Goal: Book appointment/travel/reservation

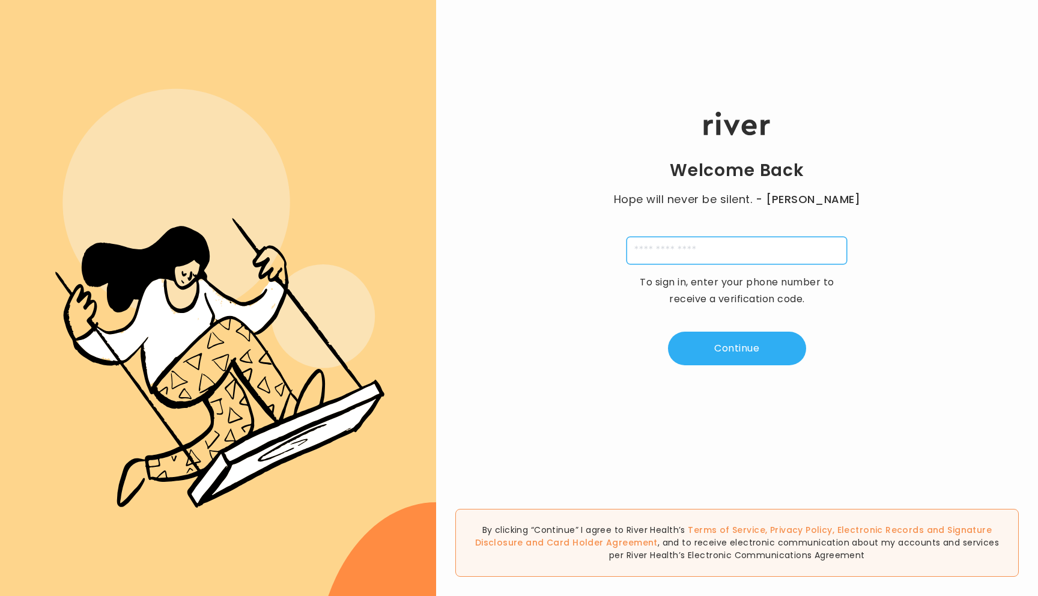
click at [704, 257] on input "tel" at bounding box center [737, 251] width 221 height 28
type input "**********"
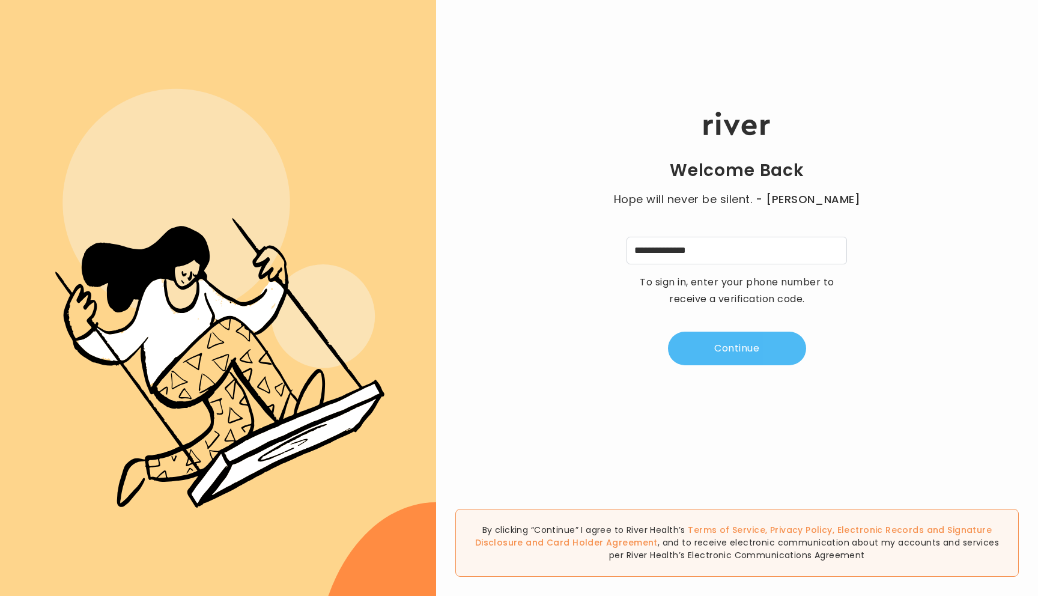
click at [729, 349] on button "Continue" at bounding box center [737, 349] width 138 height 34
type input "*"
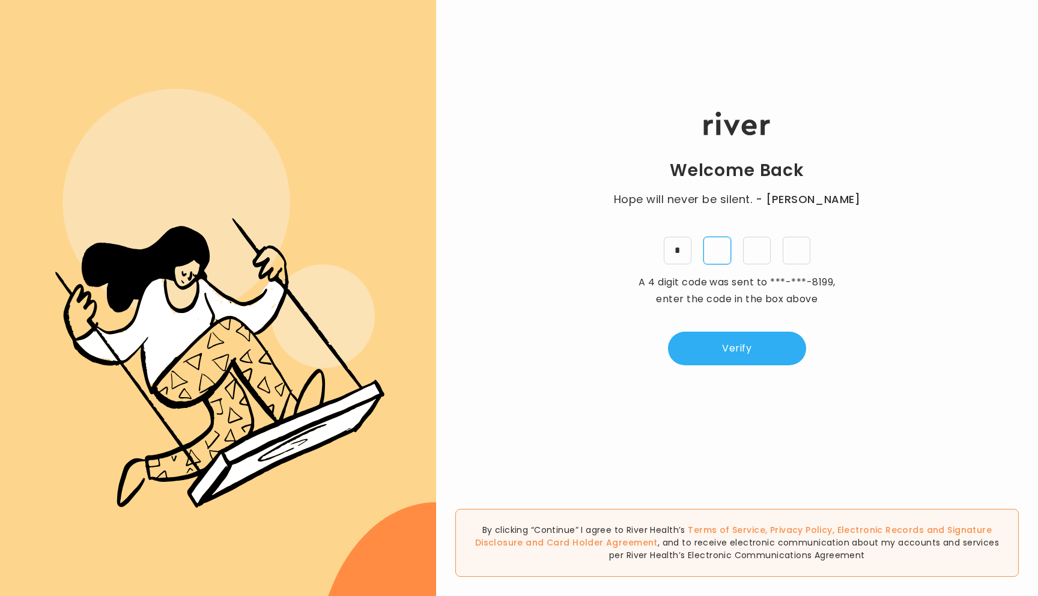
type input "*"
click at [761, 354] on button "Verify" at bounding box center [737, 349] width 138 height 34
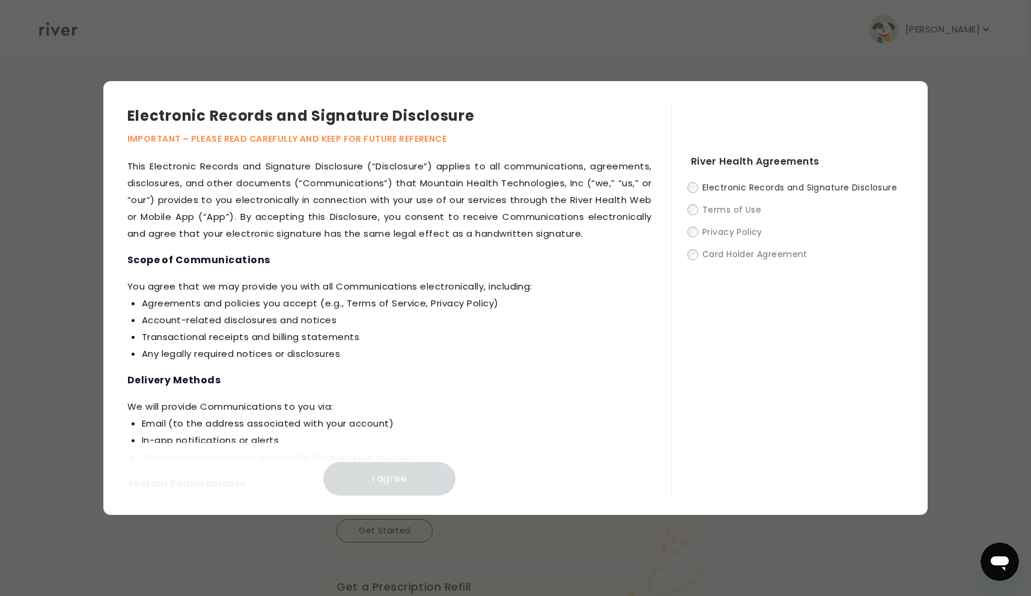
click at [699, 190] on label "Electronic Records and Signature Disclosure" at bounding box center [797, 187] width 213 height 15
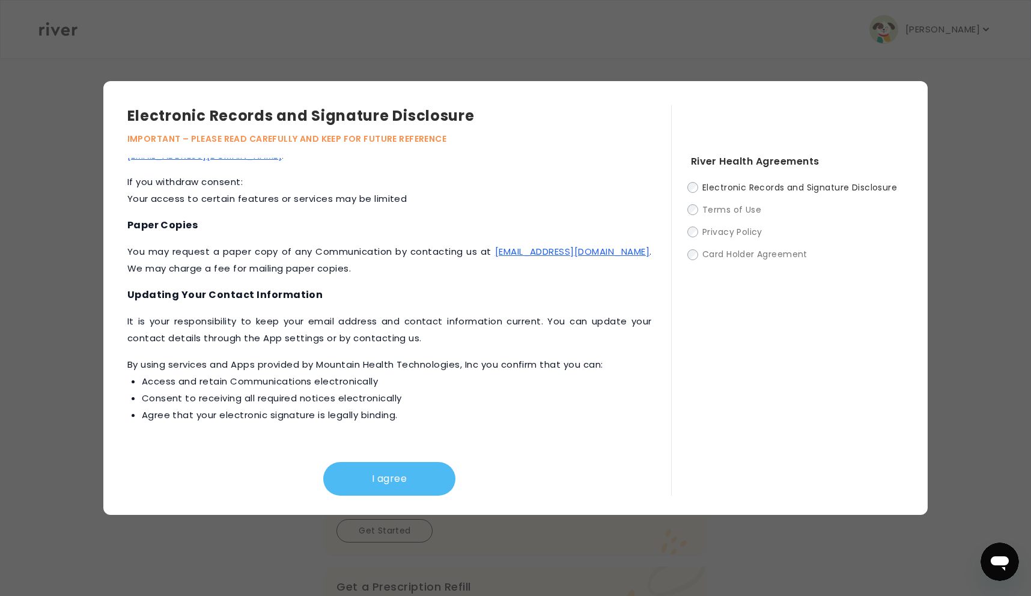
click at [403, 472] on button "I agree" at bounding box center [389, 479] width 132 height 34
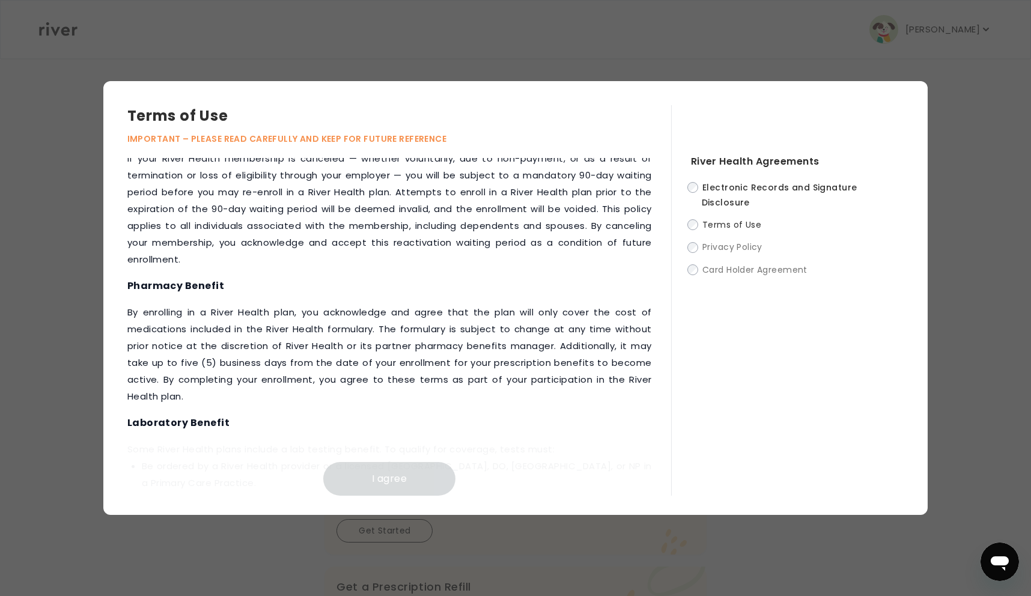
scroll to position [1479, 0]
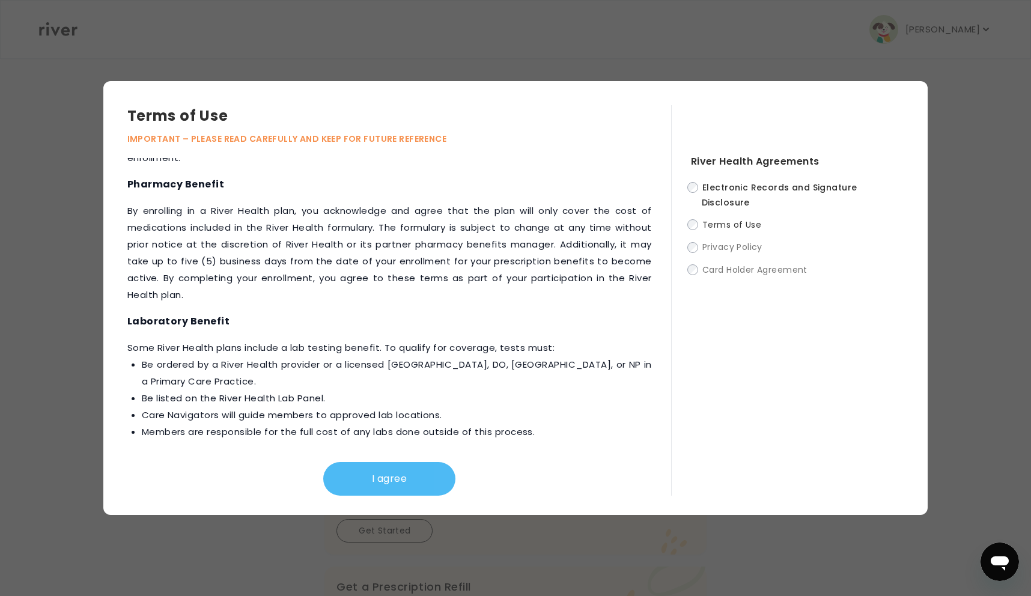
click at [392, 478] on button "I agree" at bounding box center [389, 479] width 132 height 34
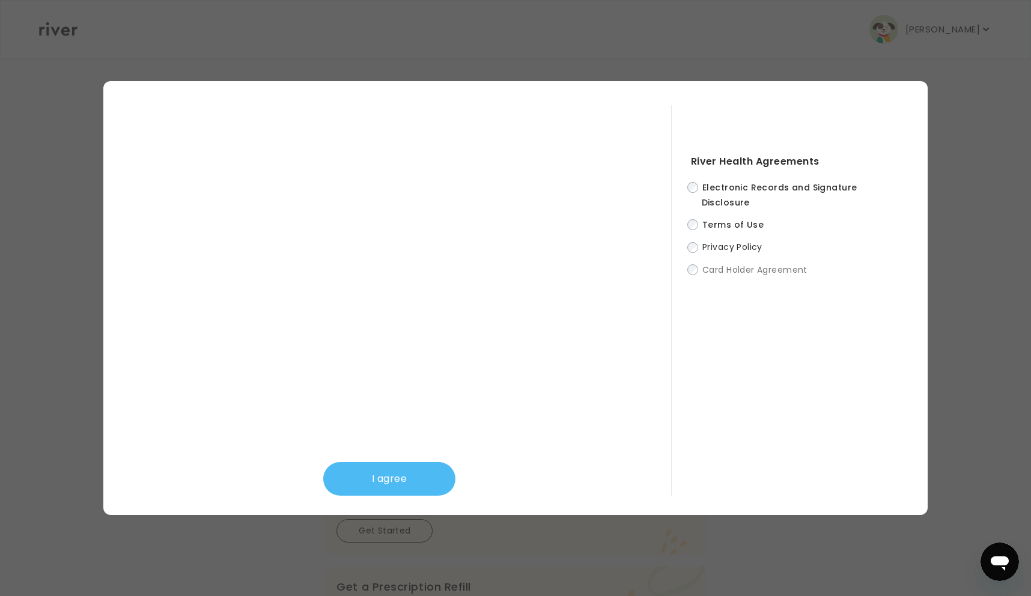
click at [411, 481] on button "I agree" at bounding box center [389, 479] width 132 height 34
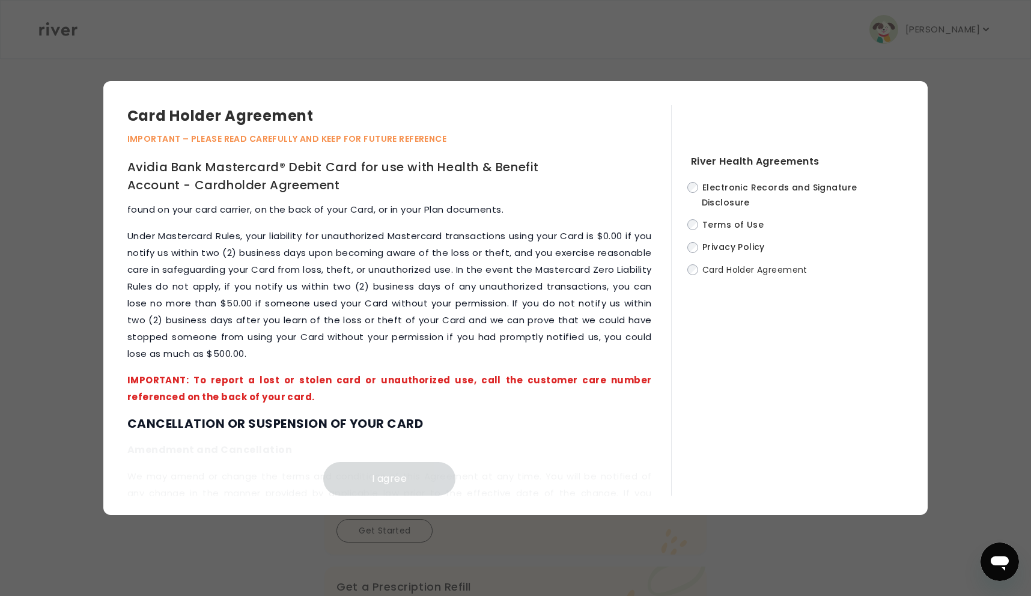
scroll to position [5376, 0]
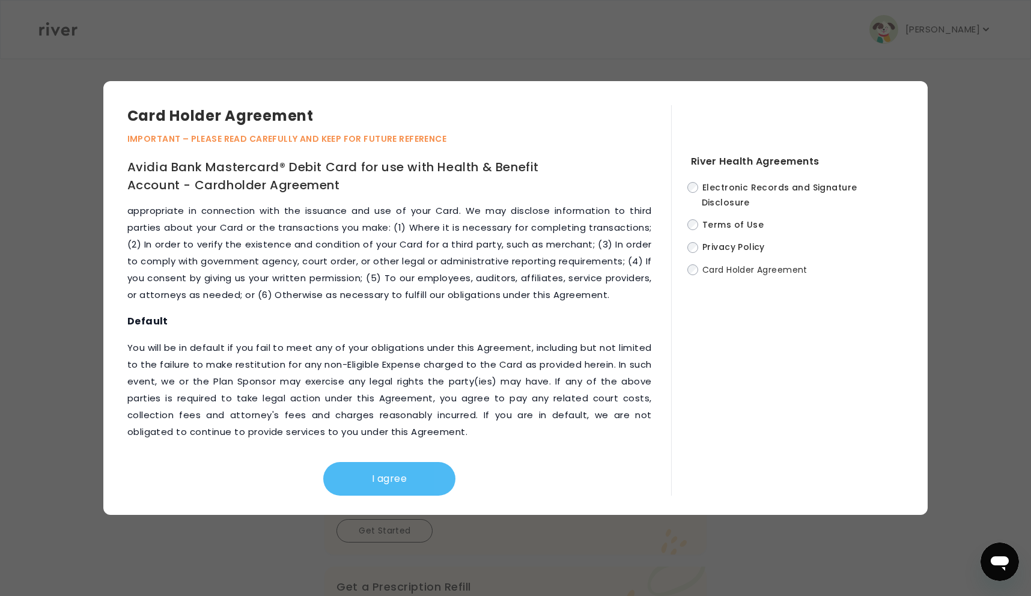
click at [391, 484] on button "I agree" at bounding box center [389, 479] width 132 height 34
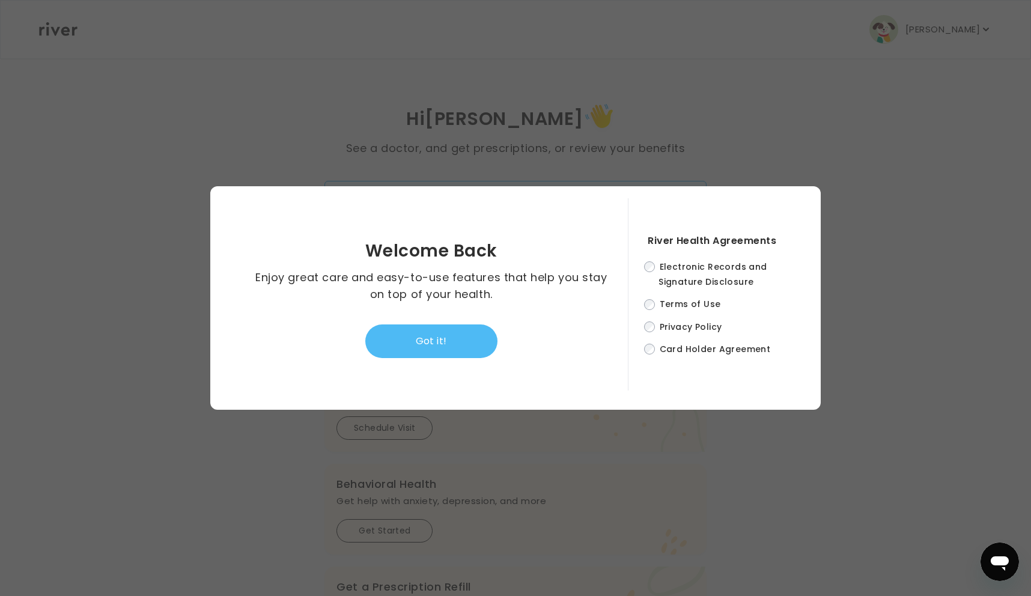
click at [423, 335] on button "Got it!" at bounding box center [431, 341] width 132 height 34
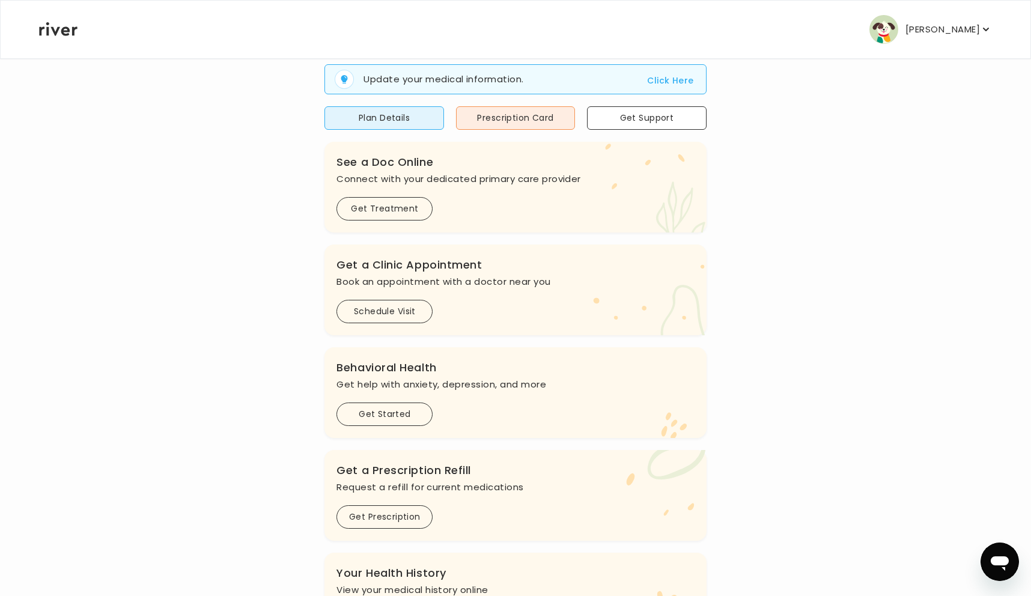
scroll to position [106, 0]
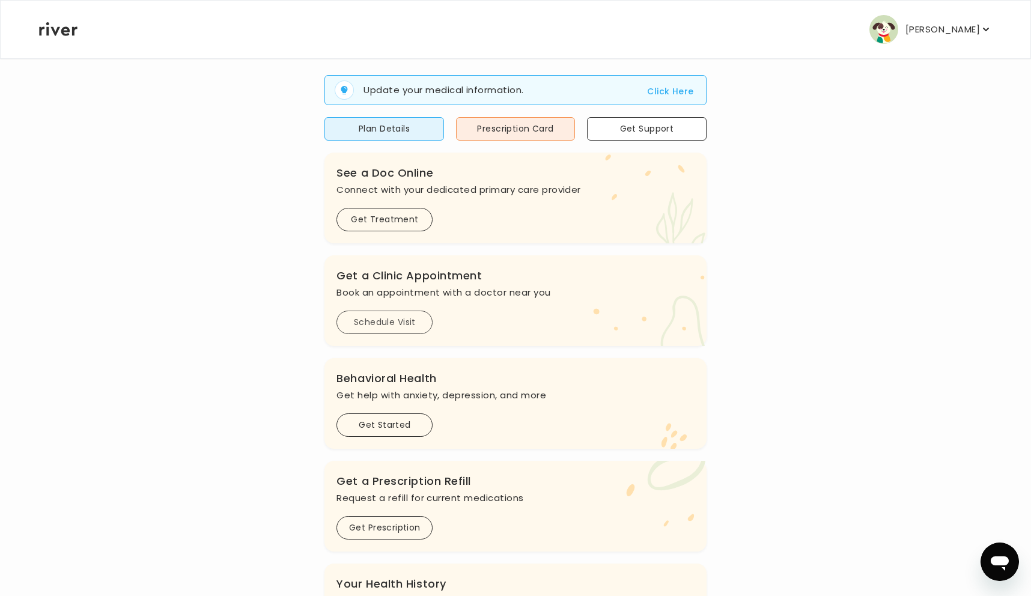
click at [389, 327] on button "Schedule Visit" at bounding box center [384, 322] width 96 height 23
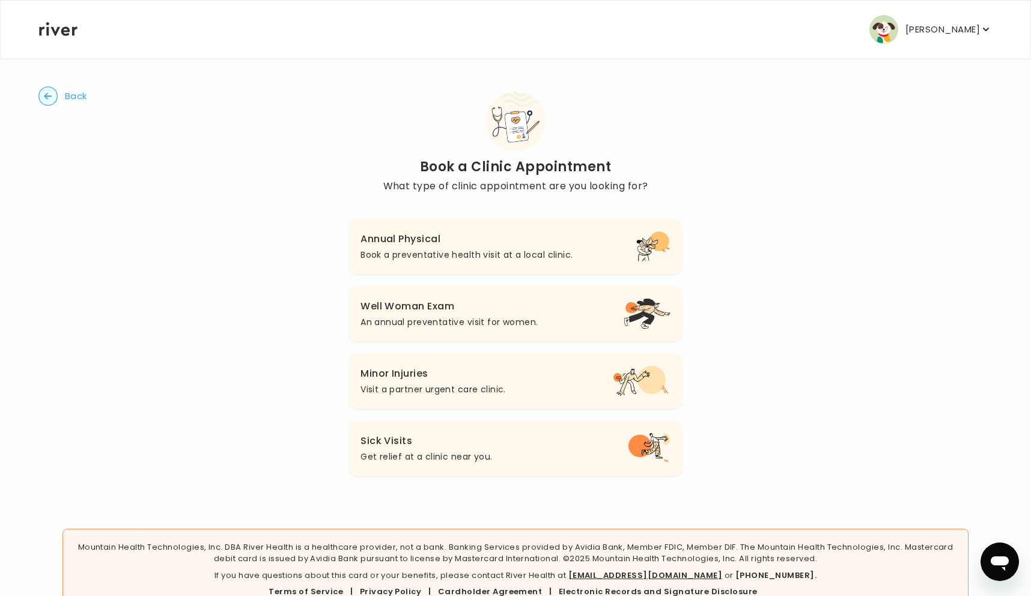
click at [546, 323] on button "Well Woman Exam An annual preventative visit for women." at bounding box center [516, 313] width 334 height 55
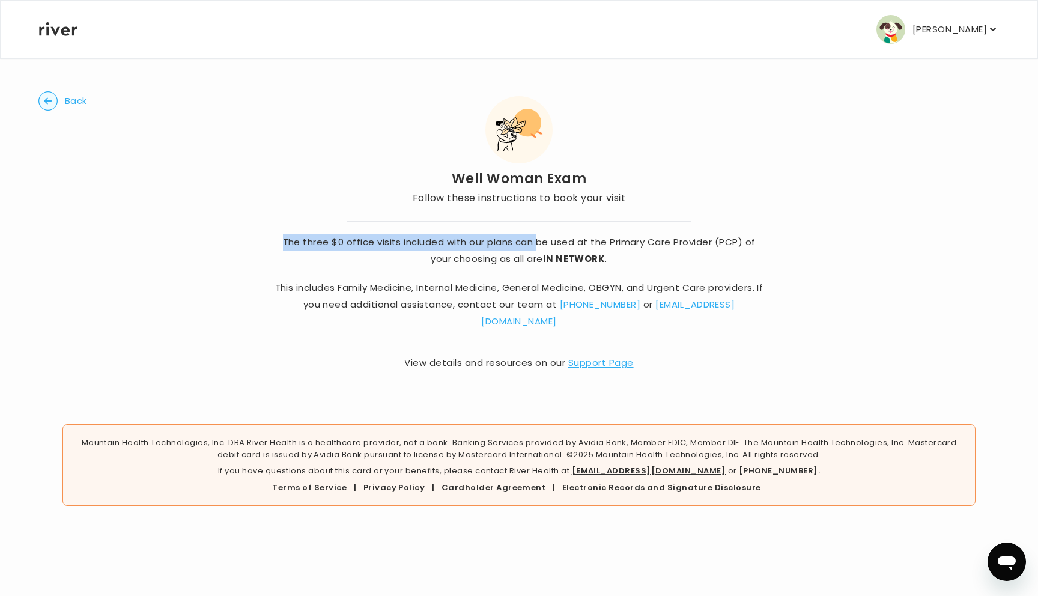
drag, startPoint x: 276, startPoint y: 237, endPoint x: 546, endPoint y: 251, distance: 269.5
click at [542, 249] on p "The three $0 office visits included with our plans can be used at the Primary C…" at bounding box center [519, 251] width 490 height 34
click at [717, 260] on p "The three $0 office visits included with our plans can be used at the Primary C…" at bounding box center [519, 251] width 490 height 34
click at [985, 32] on p "[PERSON_NAME]" at bounding box center [950, 29] width 75 height 17
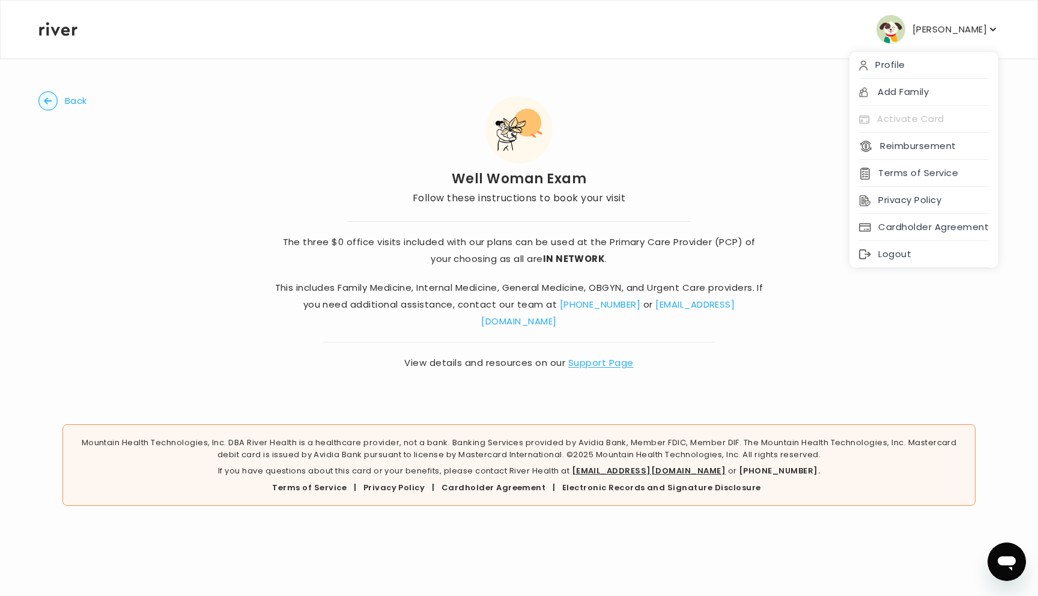
click at [985, 32] on p "[PERSON_NAME]" at bounding box center [950, 29] width 75 height 17
click at [962, 22] on p "[PERSON_NAME]" at bounding box center [950, 29] width 75 height 17
click at [919, 65] on div "Profile" at bounding box center [924, 65] width 149 height 27
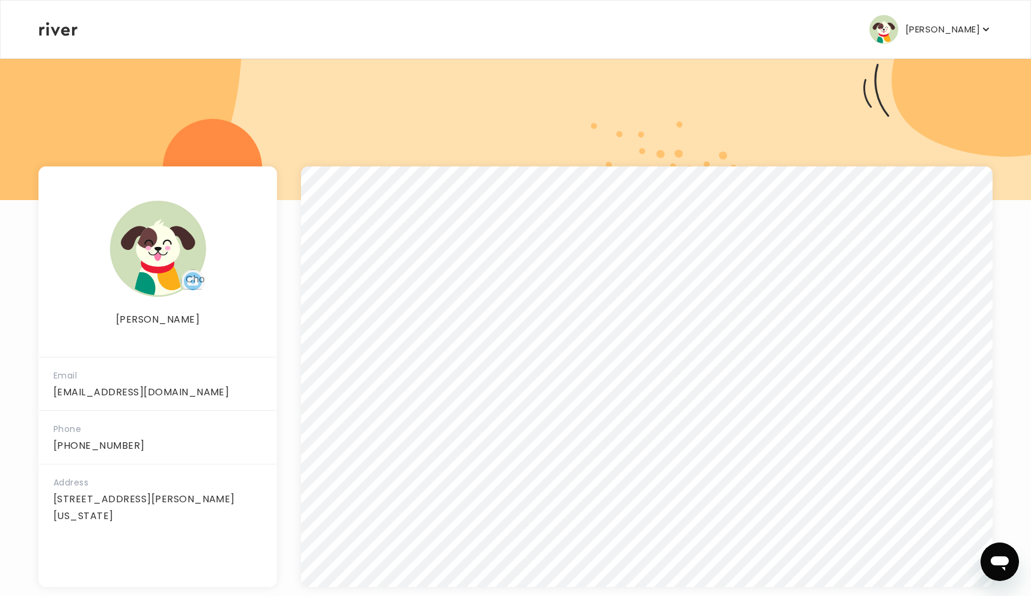
scroll to position [93, 0]
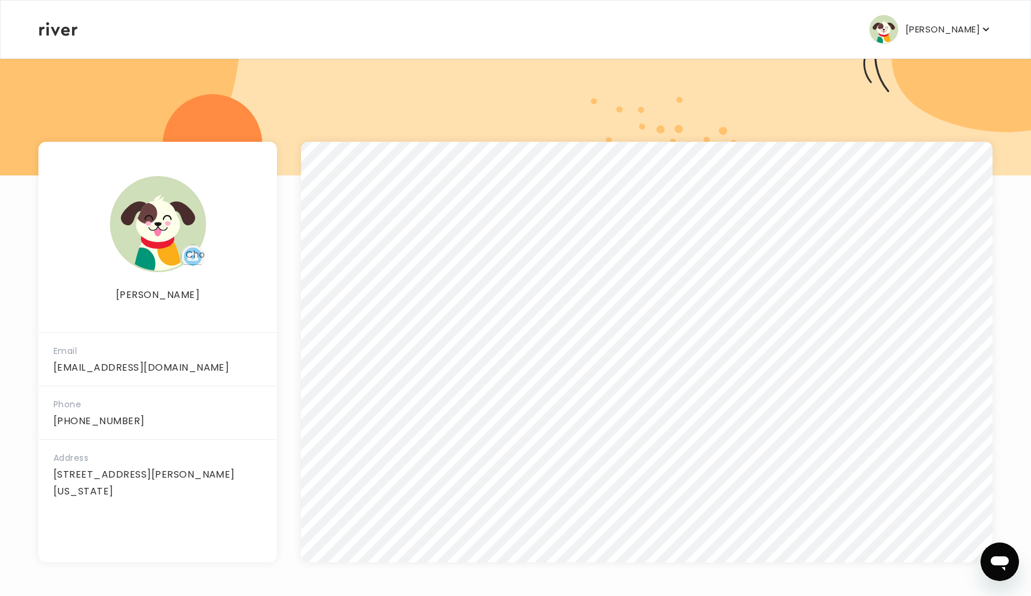
click at [978, 21] on p "[PERSON_NAME]" at bounding box center [943, 29] width 75 height 17
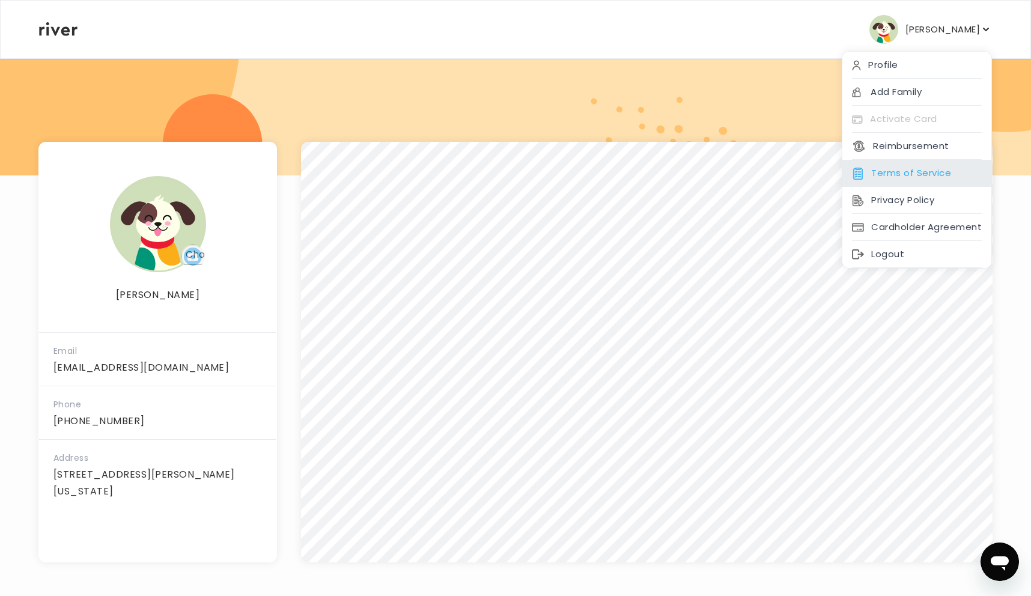
click at [922, 172] on div "Terms of Service" at bounding box center [916, 173] width 149 height 27
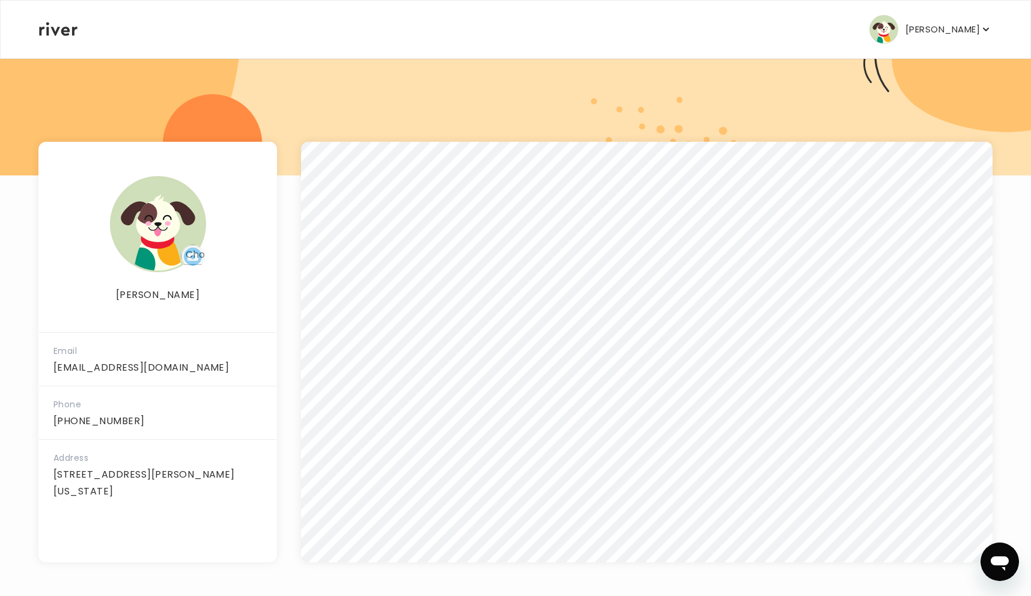
click at [892, 30] on img "button" at bounding box center [883, 29] width 29 height 29
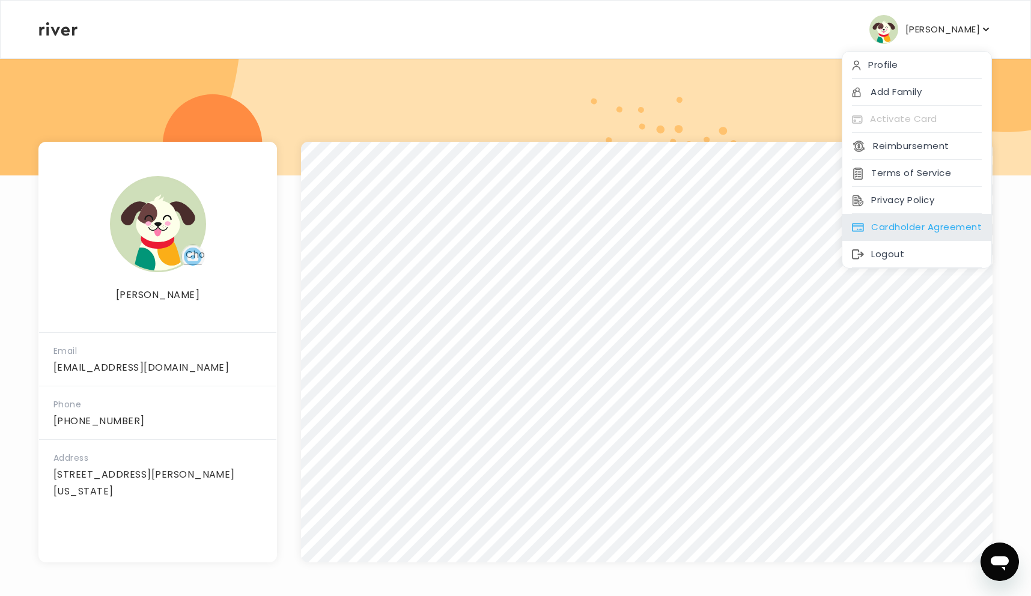
click at [871, 228] on div "Cardholder Agreement" at bounding box center [916, 227] width 149 height 27
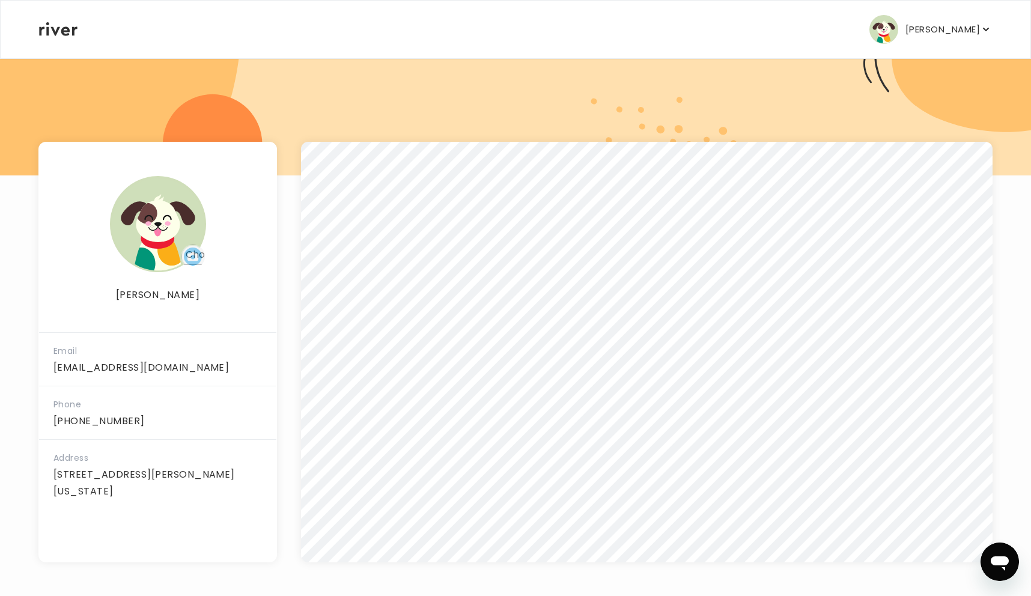
click at [50, 33] on icon at bounding box center [58, 29] width 38 height 14
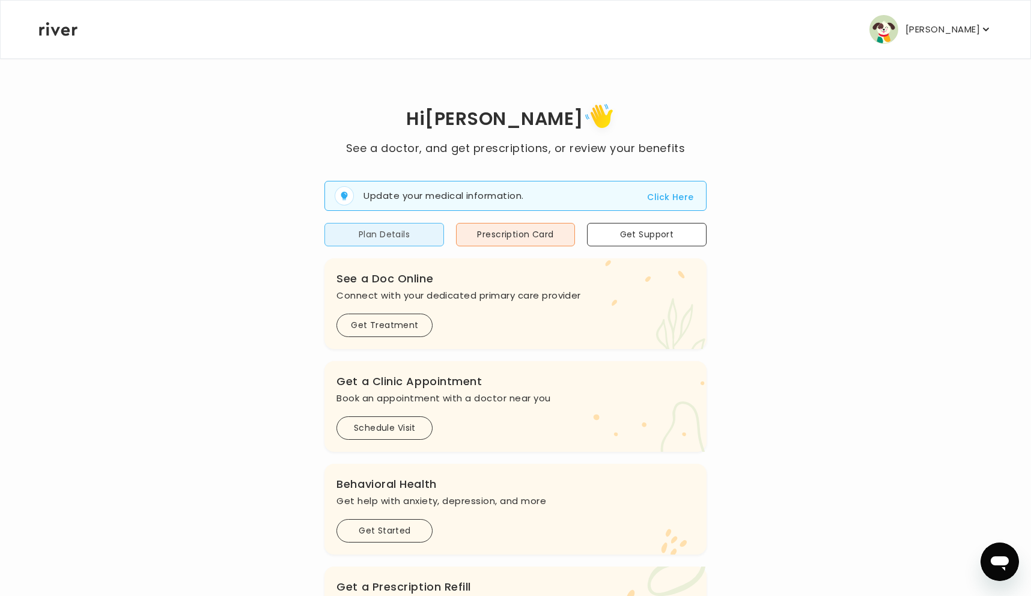
click at [392, 237] on button "Plan Details" at bounding box center [383, 234] width 119 height 23
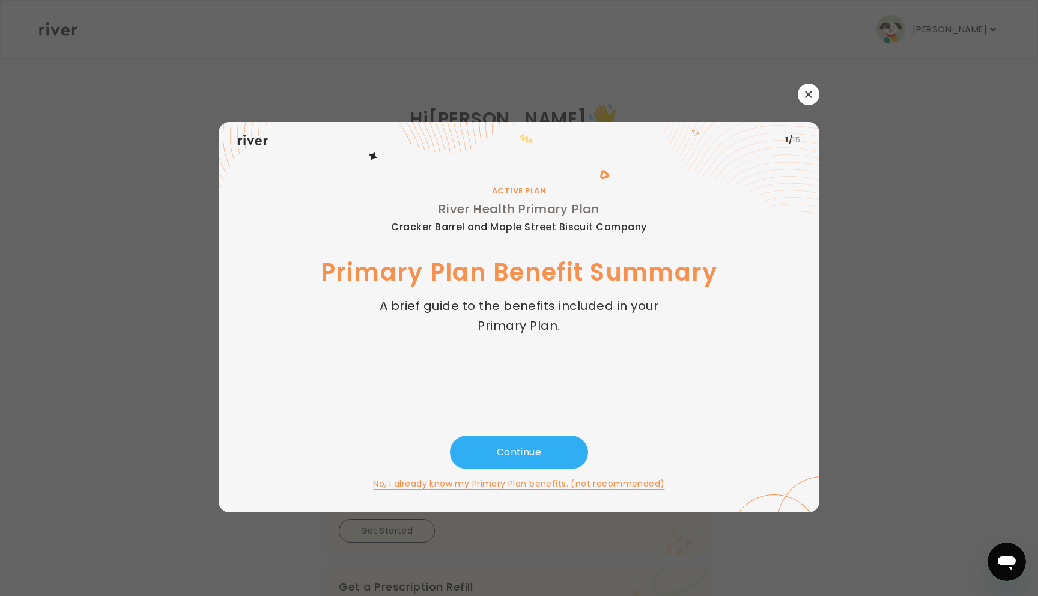
click at [812, 99] on button "button" at bounding box center [809, 95] width 22 height 22
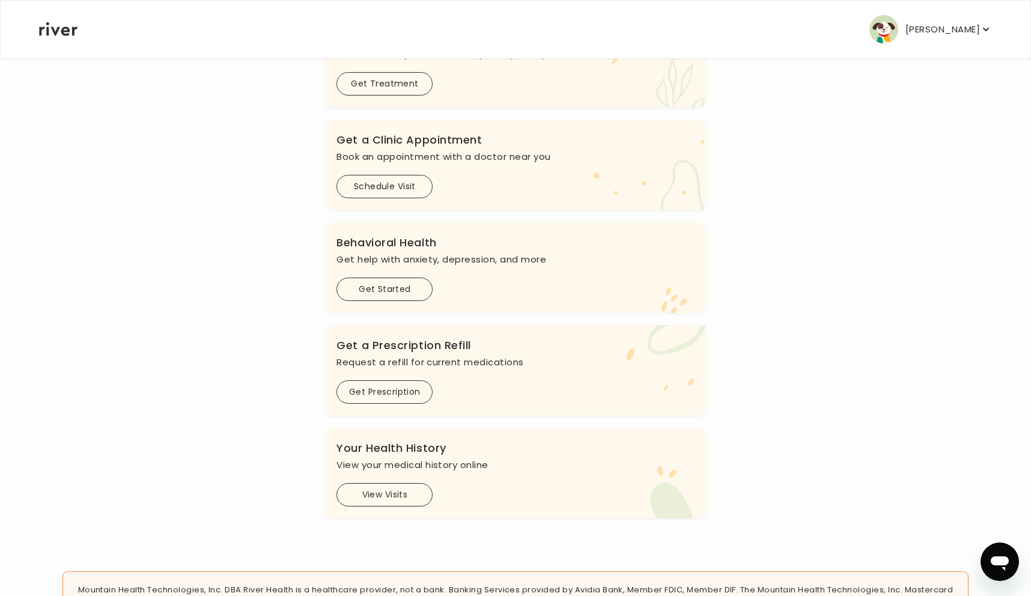
scroll to position [268, 0]
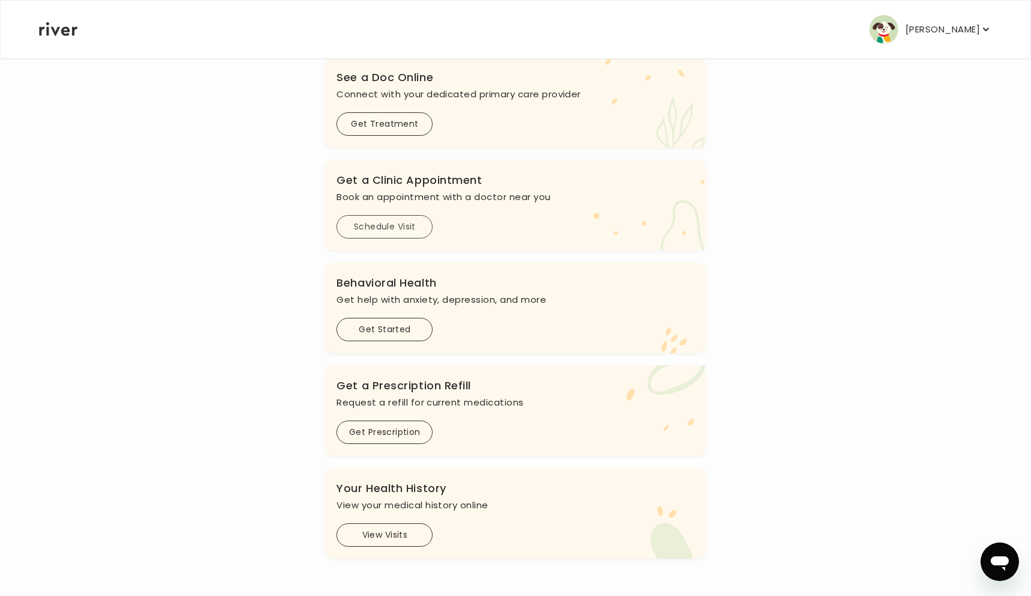
click at [390, 227] on button "Schedule Visit" at bounding box center [384, 226] width 96 height 23
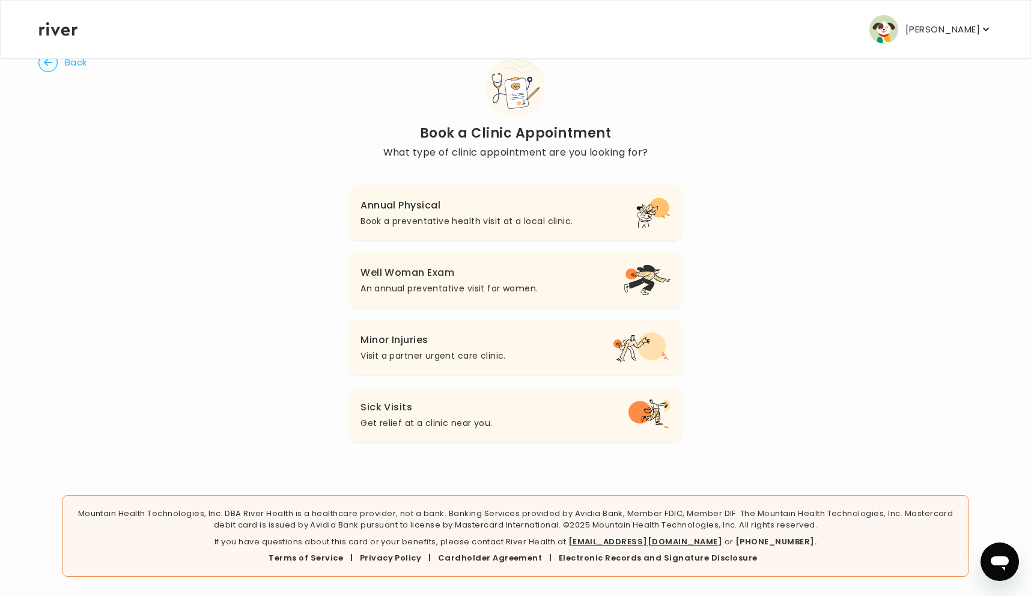
click at [499, 288] on p "An annual preventative visit for women." at bounding box center [449, 288] width 177 height 14
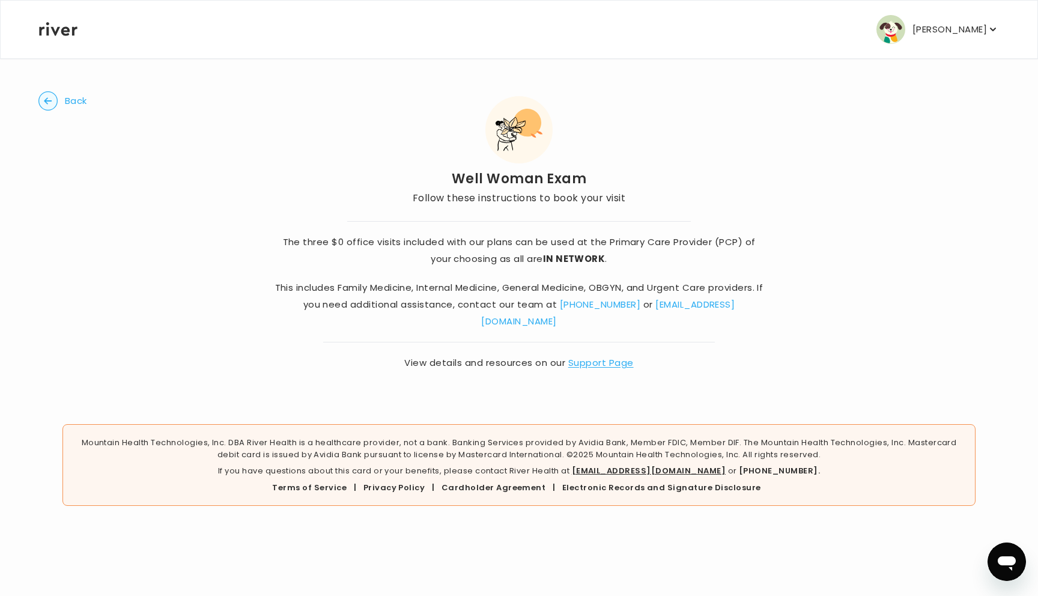
click at [713, 308] on link "[EMAIL_ADDRESS][DOMAIN_NAME]" at bounding box center [608, 312] width 254 height 29
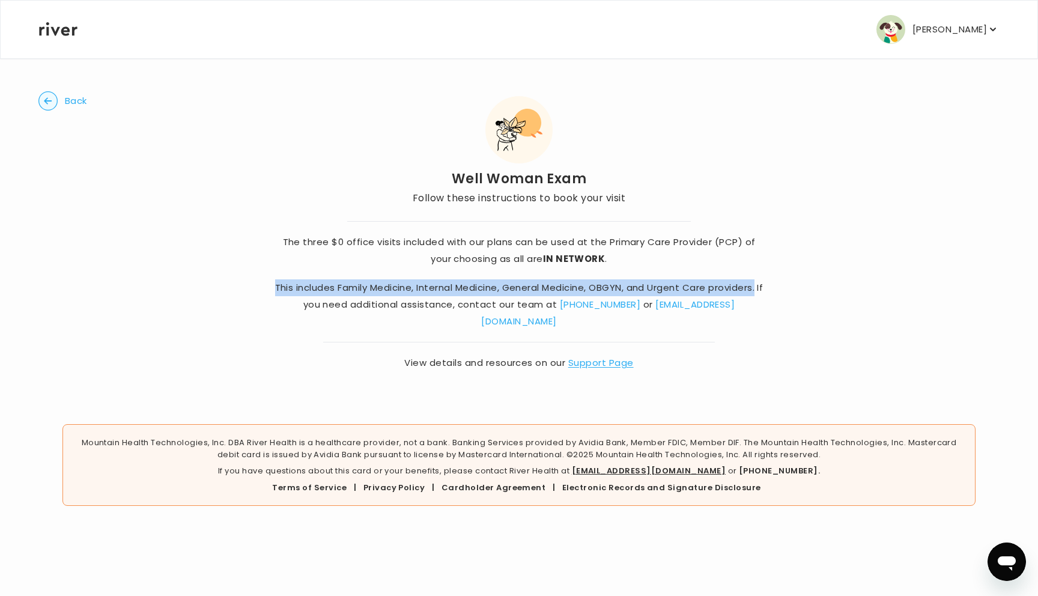
drag, startPoint x: 267, startPoint y: 287, endPoint x: 770, endPoint y: 289, distance: 503.5
click at [771, 289] on div "The three $0 office visits included with our plans can be used at the Primary C…" at bounding box center [519, 289] width 577 height 165
copy p "This includes Family Medicine, Internal Medicine, General Medicine, OBGYN, and …"
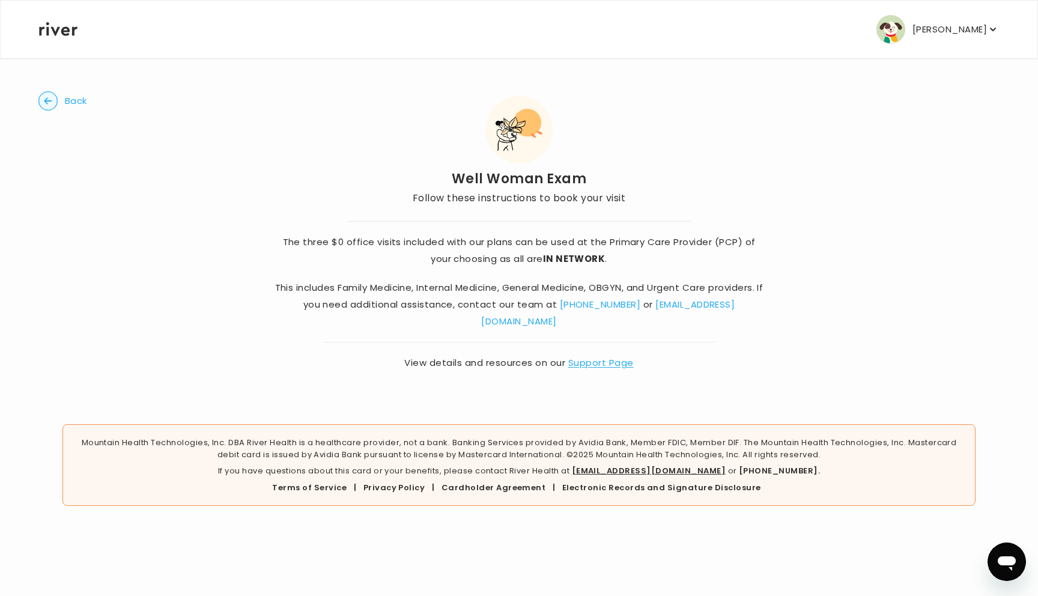
click at [660, 264] on p "The three $0 office visits included with our plans can be used at the Primary C…" at bounding box center [519, 251] width 490 height 34
